Goal: Transaction & Acquisition: Download file/media

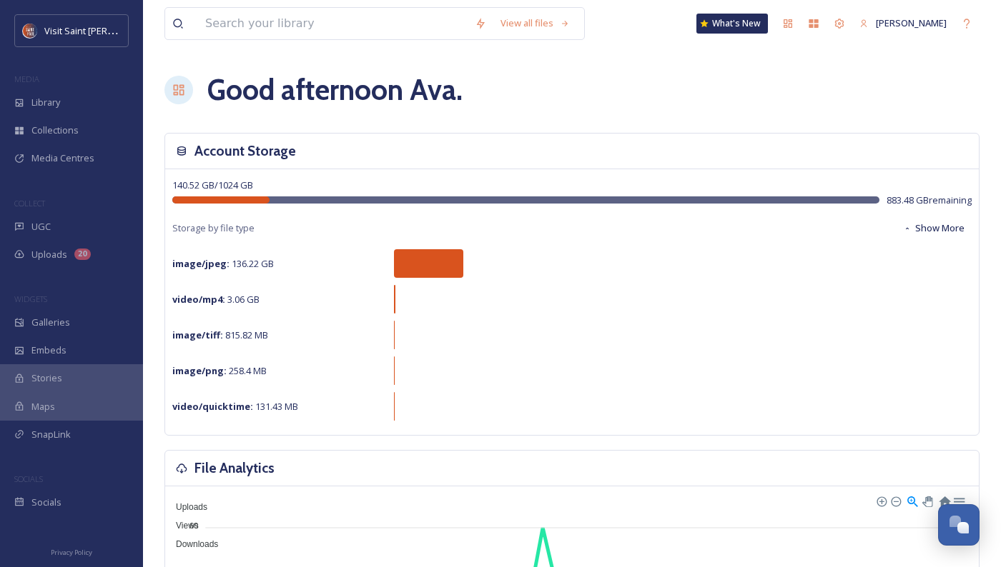
click at [261, 5] on div "View all files What's New [PERSON_NAME]" at bounding box center [571, 23] width 815 height 47
click at [290, 36] on input at bounding box center [332, 23] width 269 height 31
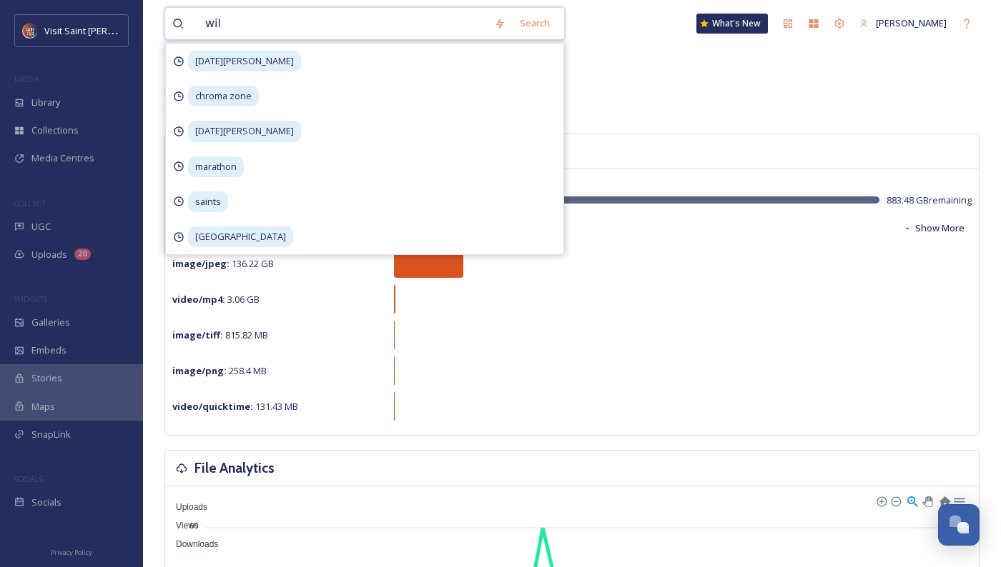
type input "wild"
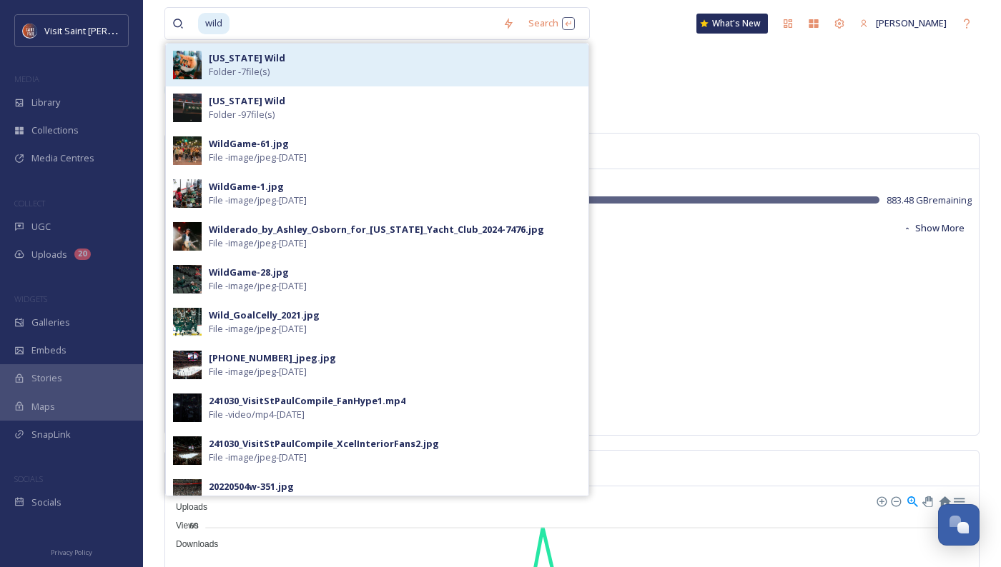
click at [381, 65] on div "[US_STATE] Wild Folder - 7 file(s)" at bounding box center [395, 64] width 372 height 27
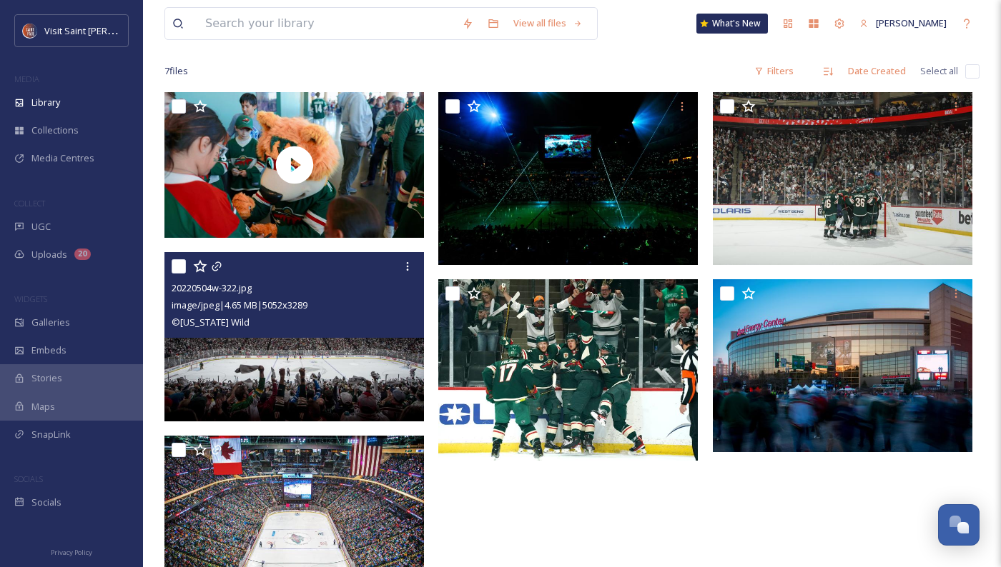
scroll to position [195, 0]
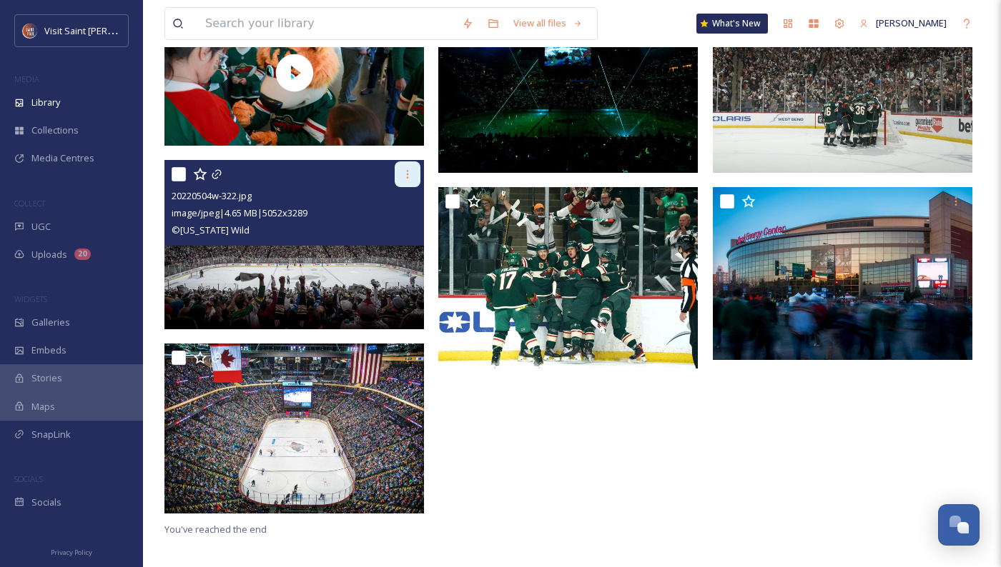
click at [408, 172] on icon at bounding box center [408, 174] width 2 height 9
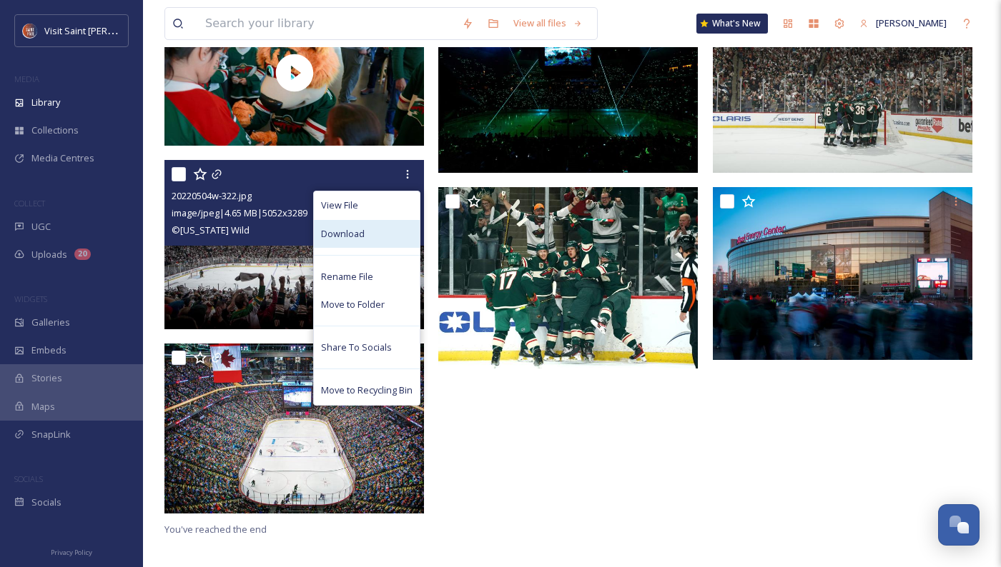
click at [381, 226] on div "Download" at bounding box center [367, 234] width 106 height 28
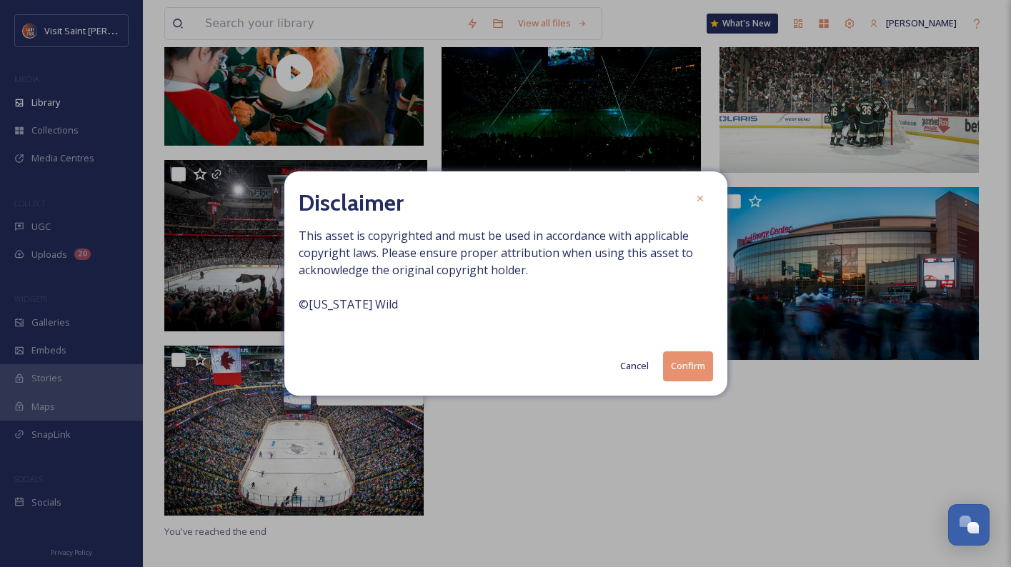
click at [640, 365] on button "Cancel" at bounding box center [634, 366] width 43 height 28
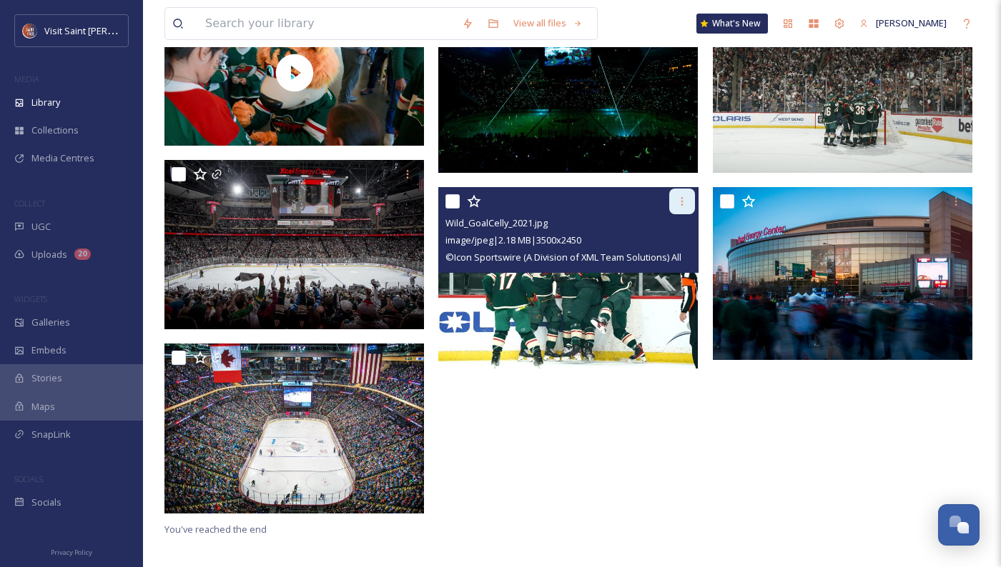
click at [678, 198] on icon at bounding box center [681, 201] width 11 height 11
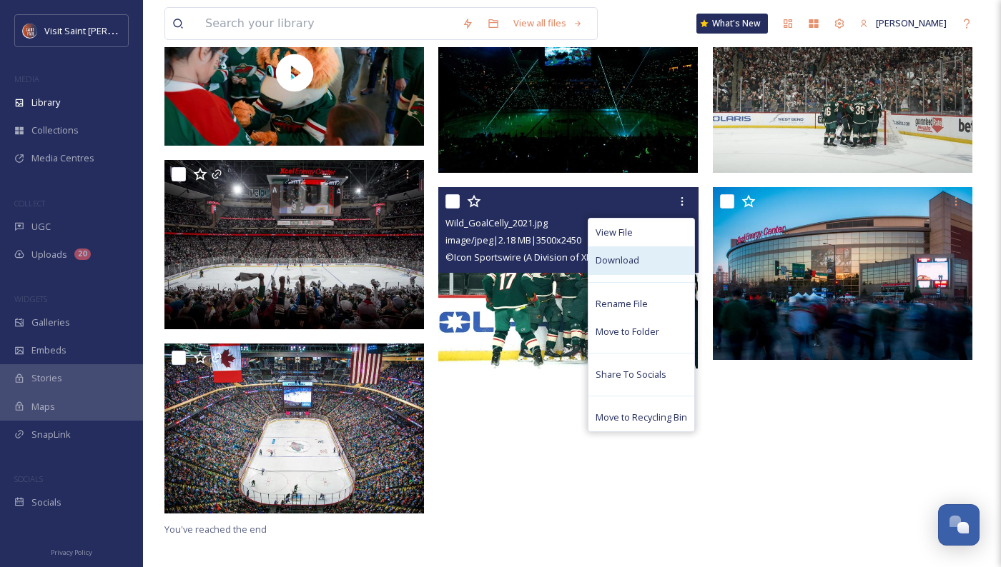
click at [662, 253] on div "Download" at bounding box center [641, 261] width 106 height 28
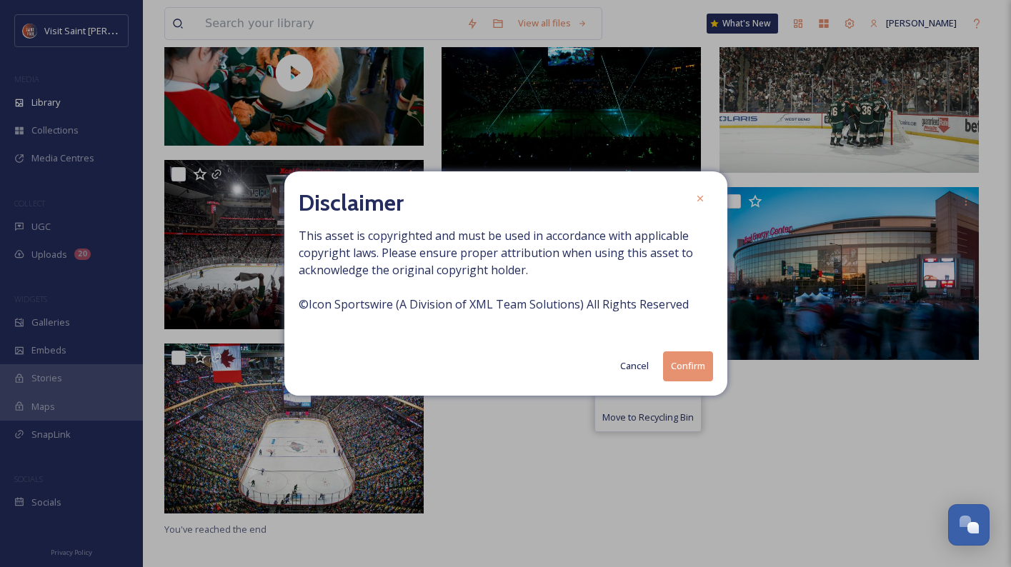
click at [697, 367] on button "Confirm" at bounding box center [688, 366] width 50 height 29
